Goal: Task Accomplishment & Management: Manage account settings

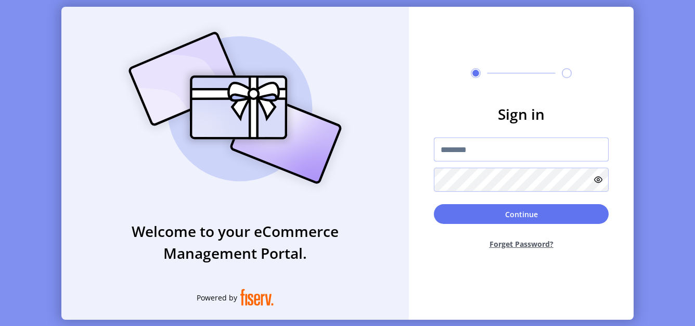
click at [517, 157] on input "text" at bounding box center [521, 149] width 175 height 24
type input "**********"
